Goal: Entertainment & Leisure: Consume media (video, audio)

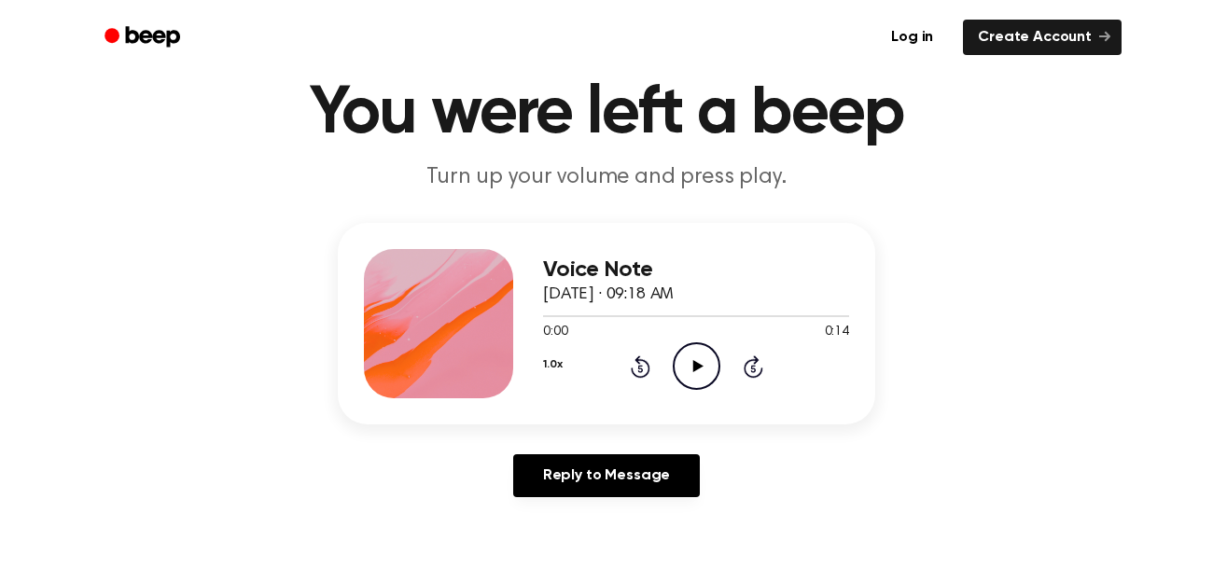
scroll to position [67, 0]
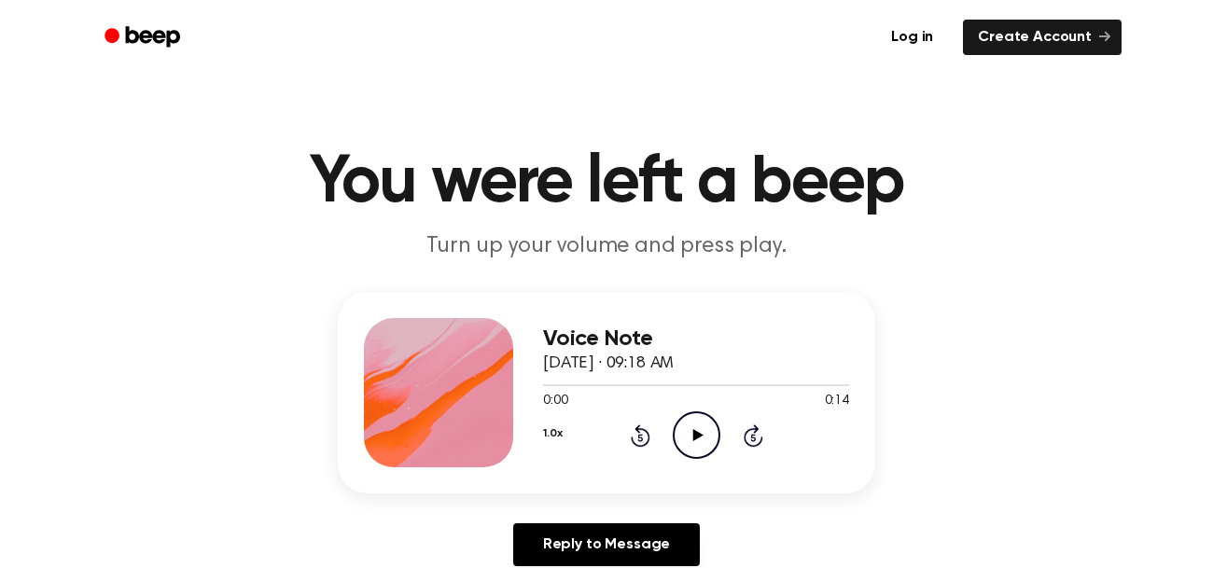
click at [697, 427] on icon "Play Audio" at bounding box center [697, 436] width 48 height 48
click at [686, 430] on icon "Play Audio" at bounding box center [697, 436] width 48 height 48
click at [699, 435] on icon at bounding box center [698, 435] width 10 height 12
click at [684, 434] on icon "Play Audio" at bounding box center [697, 436] width 48 height 48
click at [674, 430] on circle at bounding box center [697, 436] width 46 height 46
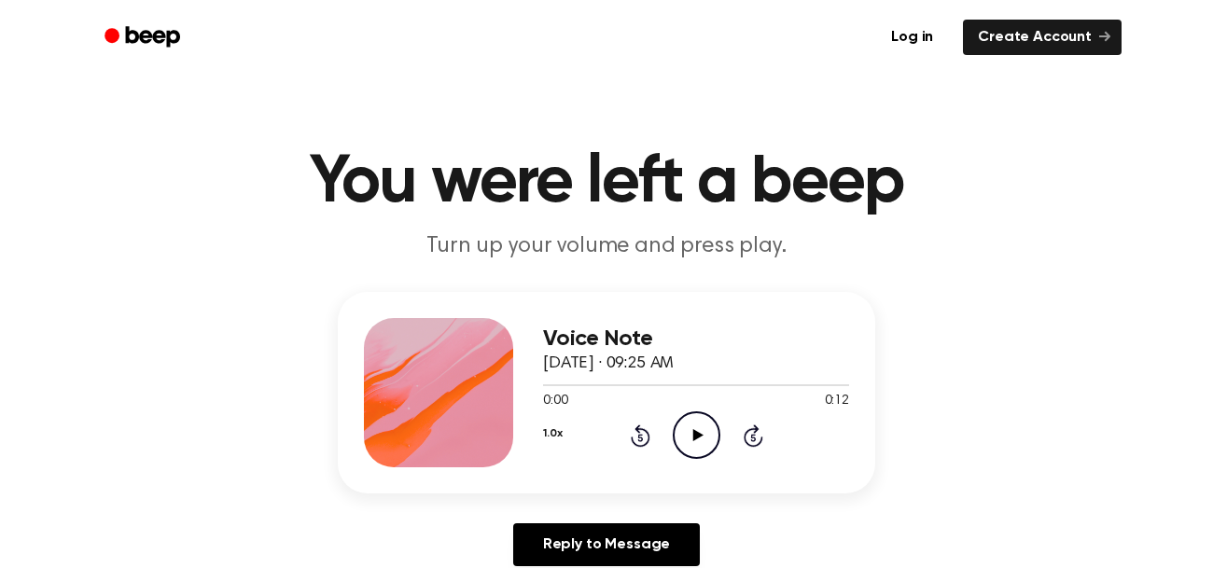
click at [710, 449] on icon "Play Audio" at bounding box center [697, 436] width 48 height 48
click at [684, 441] on icon "Play Audio" at bounding box center [697, 436] width 48 height 48
click at [720, 449] on div "1.0x Rewind 5 seconds Play Audio Skip 5 seconds" at bounding box center [696, 436] width 306 height 48
click at [698, 434] on icon at bounding box center [698, 435] width 10 height 12
click at [701, 425] on icon "Pause Audio" at bounding box center [697, 436] width 48 height 48
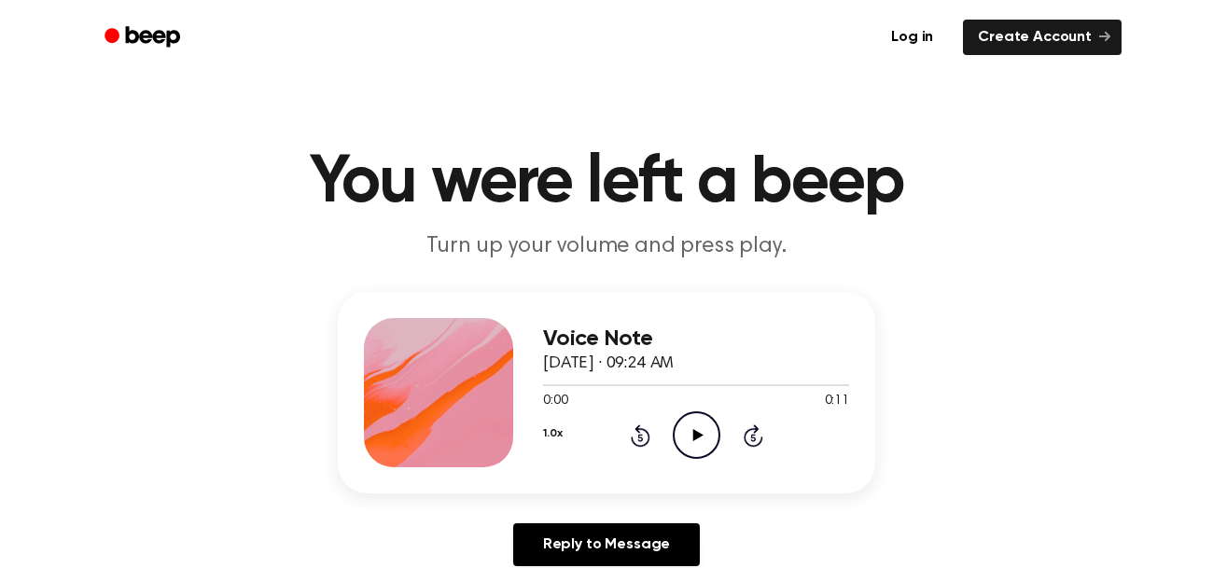
click at [674, 435] on icon "Play Audio" at bounding box center [697, 436] width 48 height 48
click at [674, 436] on circle at bounding box center [697, 436] width 46 height 46
click at [682, 426] on icon "Play Audio" at bounding box center [697, 436] width 48 height 48
click at [695, 431] on icon at bounding box center [698, 435] width 10 height 12
click at [692, 444] on icon "Play Audio" at bounding box center [697, 436] width 48 height 48
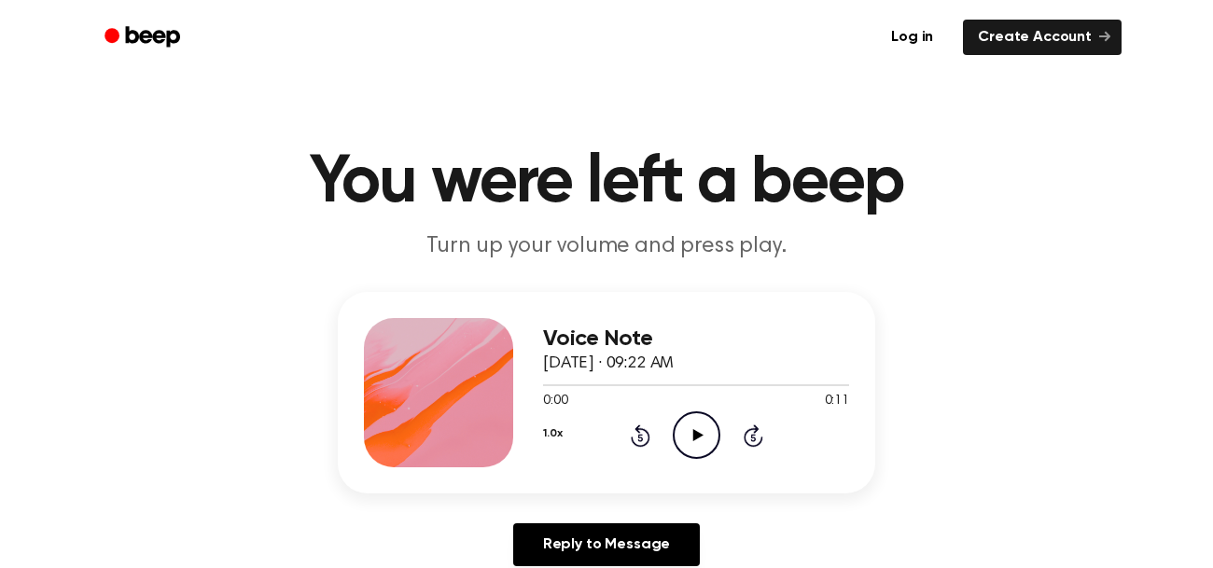
click at [688, 441] on icon "Play Audio" at bounding box center [697, 436] width 48 height 48
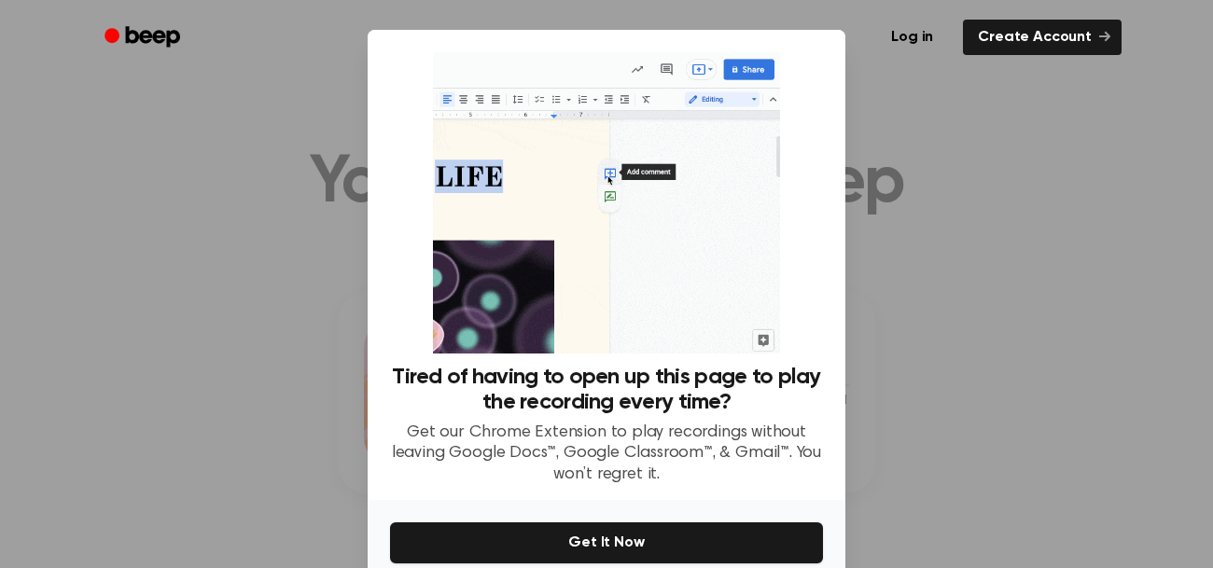
click at [928, 125] on div at bounding box center [606, 284] width 1213 height 568
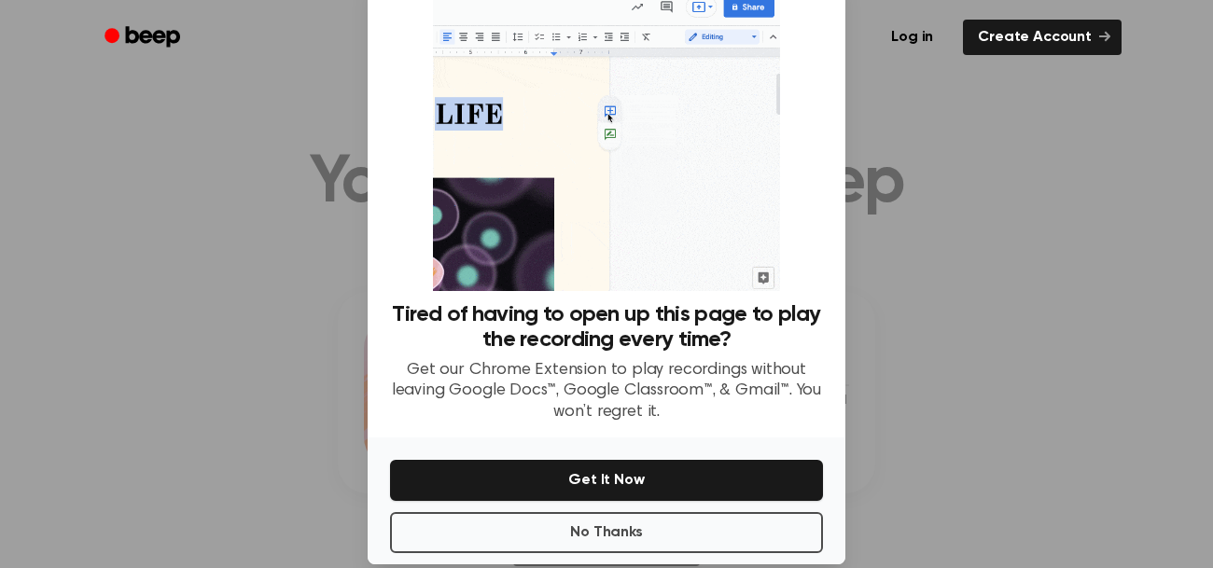
scroll to position [55, 0]
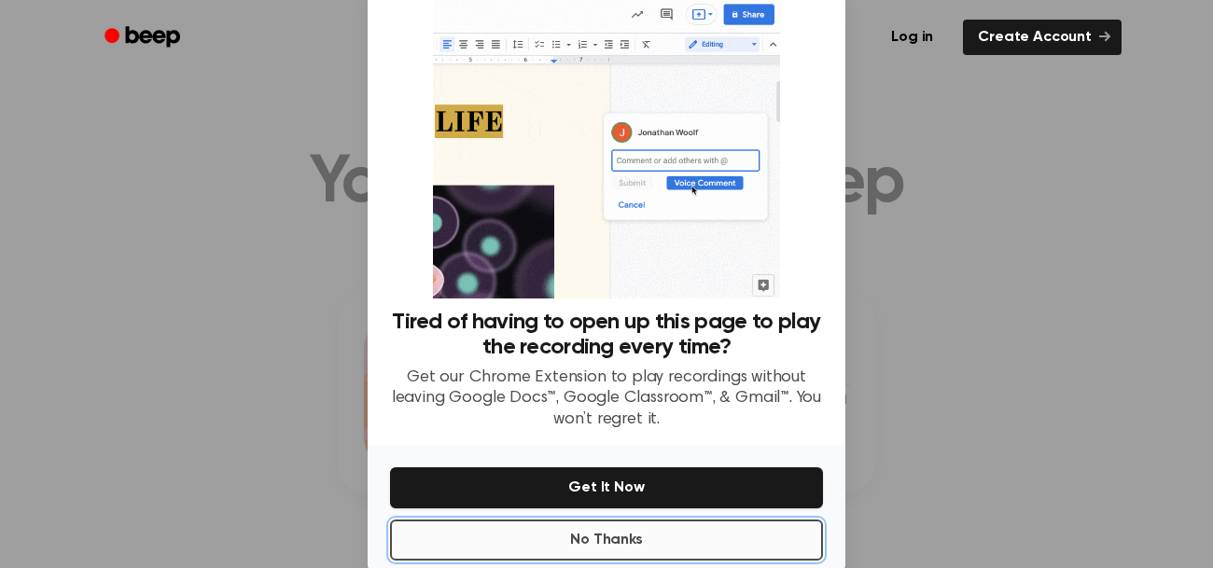
click at [643, 547] on button "No Thanks" at bounding box center [606, 540] width 433 height 41
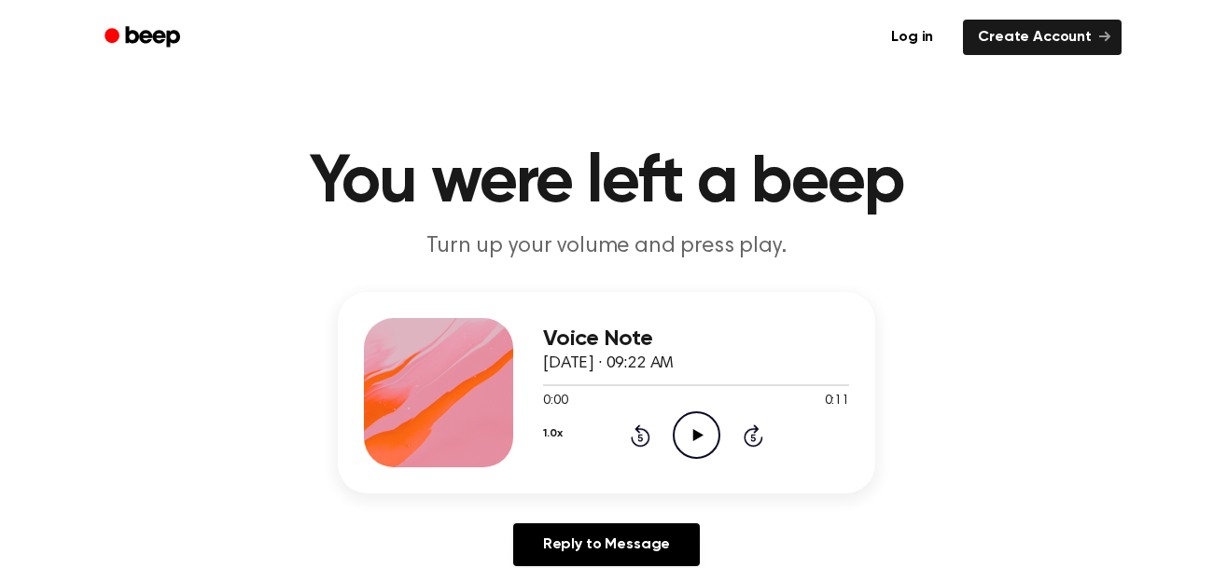
click at [680, 449] on icon "Play Audio" at bounding box center [697, 436] width 48 height 48
click at [677, 446] on circle at bounding box center [697, 436] width 46 height 46
